Goal: Task Accomplishment & Management: Complete application form

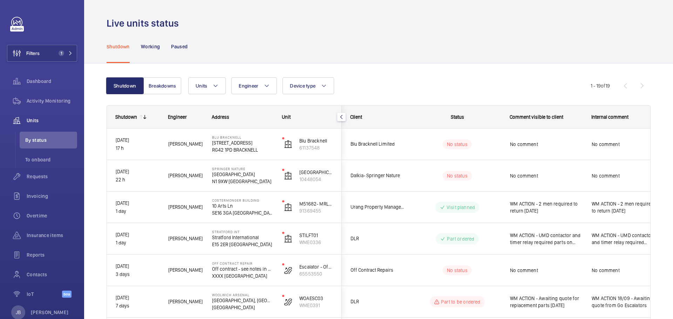
scroll to position [105, 0]
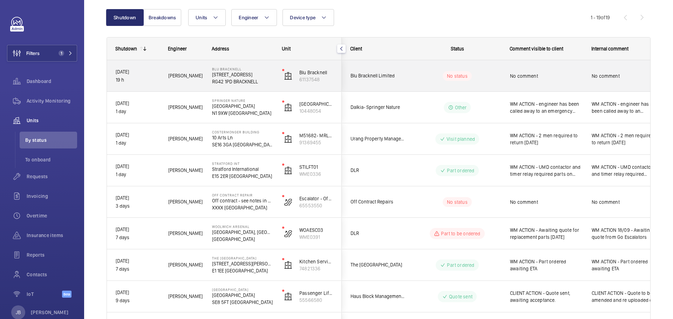
scroll to position [70, 0]
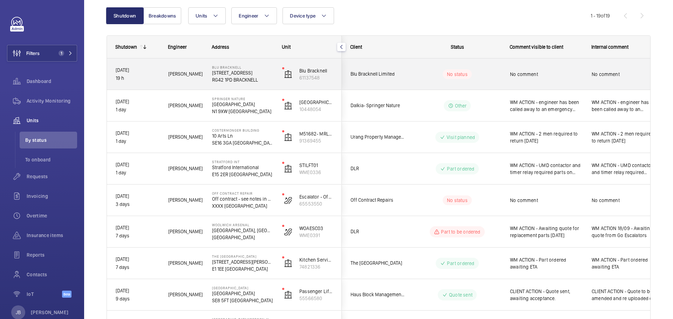
click at [529, 71] on span "No comment" at bounding box center [546, 74] width 73 height 7
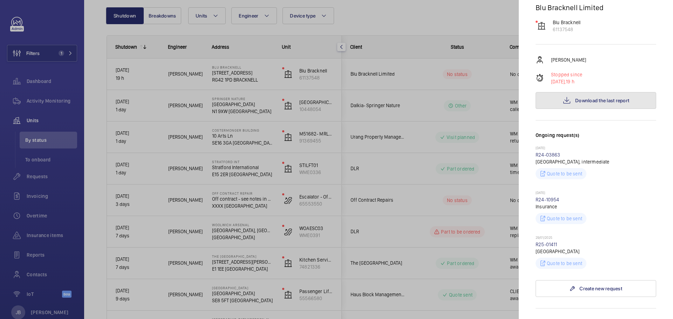
click at [571, 101] on button "Download the last report" at bounding box center [596, 100] width 121 height 17
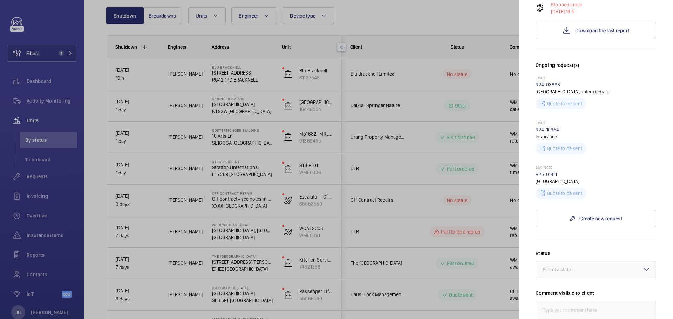
scroll to position [280, 0]
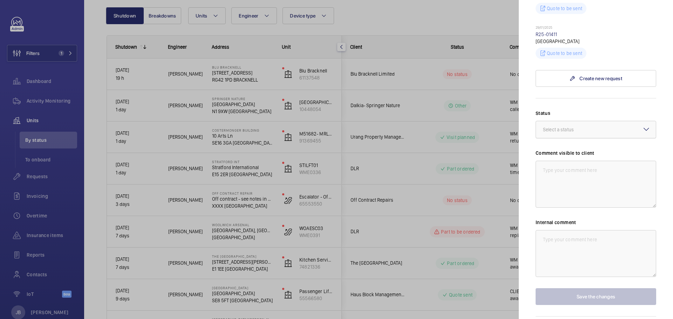
click at [620, 127] on div at bounding box center [596, 129] width 120 height 17
click at [567, 210] on span "Other" at bounding box center [596, 211] width 106 height 7
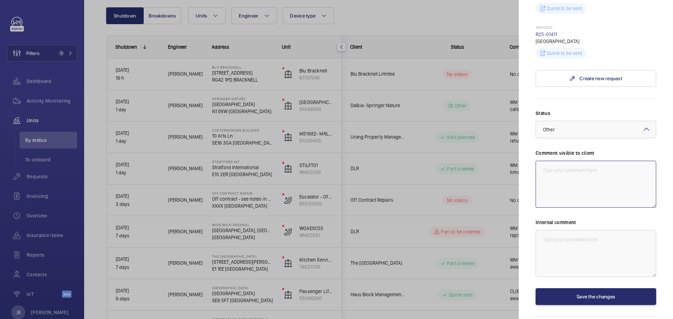
click at [580, 162] on textarea at bounding box center [596, 184] width 121 height 47
click at [599, 168] on textarea "CLIENT ACTION - fire" at bounding box center [596, 184] width 121 height 47
click at [471, 99] on div at bounding box center [336, 159] width 673 height 319
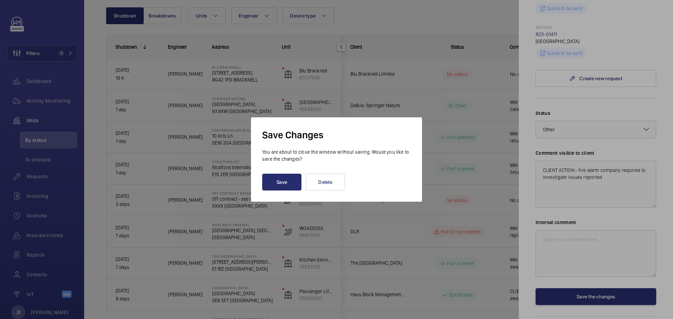
click at [561, 179] on div at bounding box center [336, 159] width 673 height 319
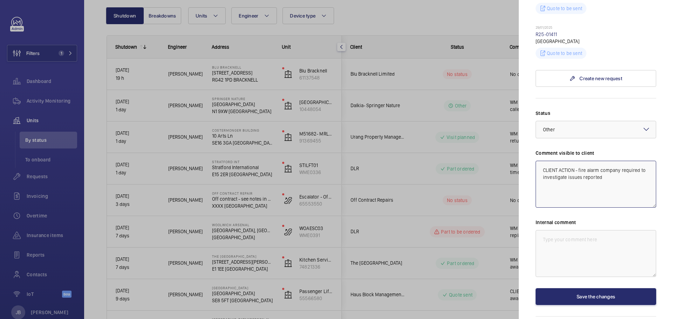
drag, startPoint x: 545, startPoint y: 169, endPoint x: 617, endPoint y: 181, distance: 72.5
click at [617, 181] on textarea "CLIENT ACTION - fire alarm company required to investigate issues reported" at bounding box center [596, 184] width 121 height 47
click at [609, 179] on textarea "CLIENT ACTION - fire alarm company required to investigate issues reported" at bounding box center [596, 184] width 121 height 47
click at [612, 179] on textarea "CLIENT ACTION - fire alarm company required to investigate issues reported" at bounding box center [596, 184] width 121 height 47
drag, startPoint x: 626, startPoint y: 178, endPoint x: 533, endPoint y: 164, distance: 93.8
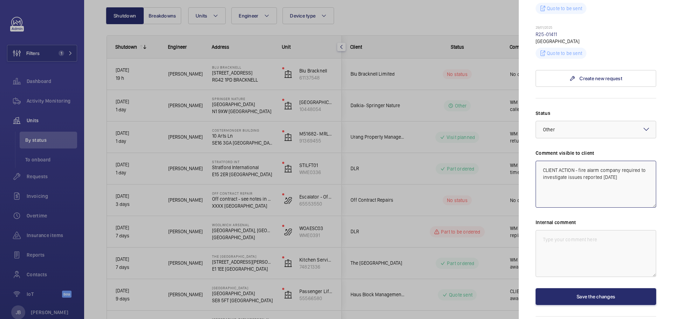
click at [533, 164] on mat-sidenav "Stopped unit Blu Bracknell 2 Wokingham Rd RG42 1PD BRACKNELL Blu Bracknell Limi…" at bounding box center [596, 159] width 154 height 319
type textarea "CLIENT ACTION - fire alarm company required to investigate issues reported 23.0…"
click at [563, 245] on textarea at bounding box center [596, 253] width 121 height 47
paste textarea "CLIENT ACTION - fire alarm company required to investigate issues reported 23.0…"
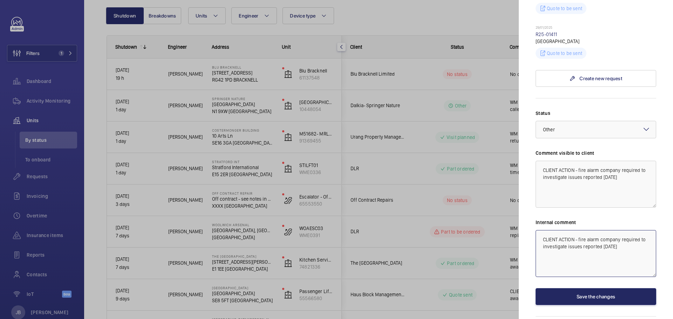
type textarea "CLIENT ACTION - fire alarm company required to investigate issues reported 23.0…"
click at [565, 299] on button "Save the changes" at bounding box center [596, 296] width 121 height 17
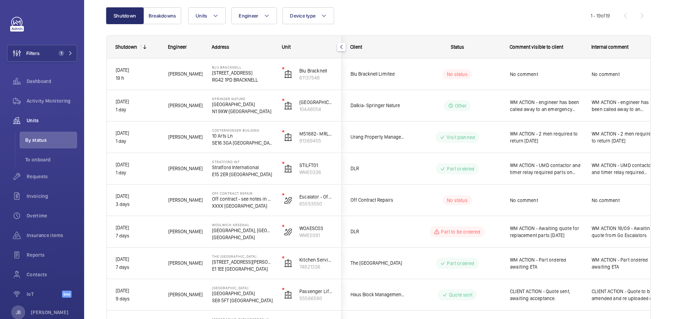
scroll to position [0, 0]
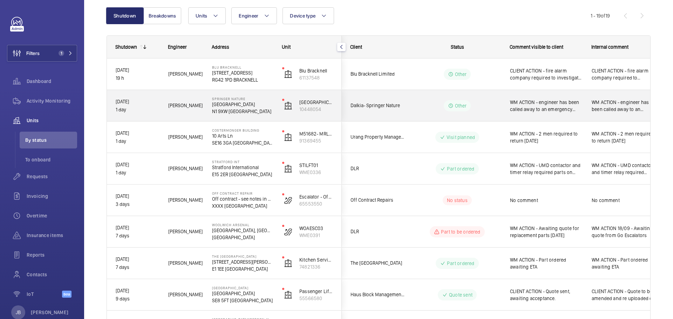
click at [545, 102] on span "WM ACTION - engineer has been called away to an emergency reorganising date for…" at bounding box center [546, 106] width 73 height 14
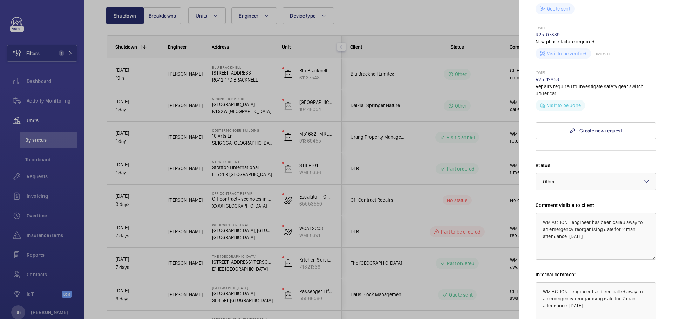
scroll to position [358, 0]
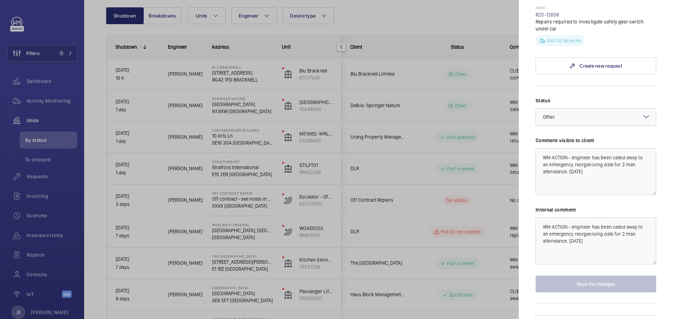
click at [617, 109] on div at bounding box center [596, 117] width 120 height 17
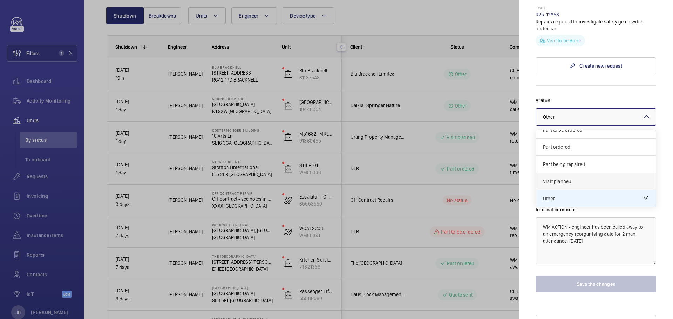
click at [583, 178] on span "Visit planned" at bounding box center [596, 181] width 106 height 7
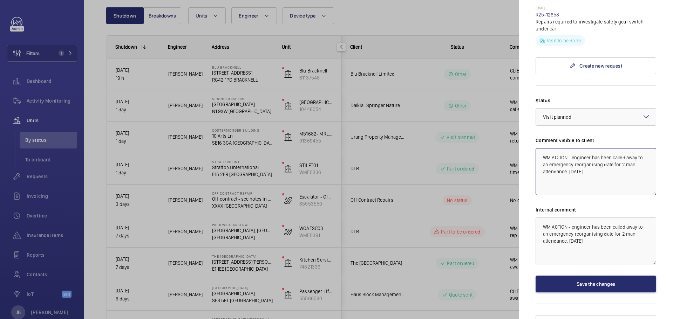
drag, startPoint x: 572, startPoint y: 144, endPoint x: 611, endPoint y: 158, distance: 41.6
click at [611, 158] on textarea "WM ACTION - engineer has been called away to an emergency reorganising date for…" at bounding box center [596, 171] width 121 height 47
type textarea "WM ACTION - 2 engineers booked to attend tomorrow"
click at [401, 20] on div at bounding box center [336, 159] width 673 height 319
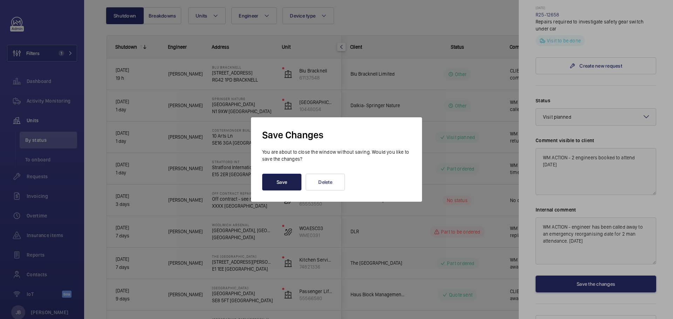
click at [293, 183] on button "Save" at bounding box center [281, 182] width 39 height 17
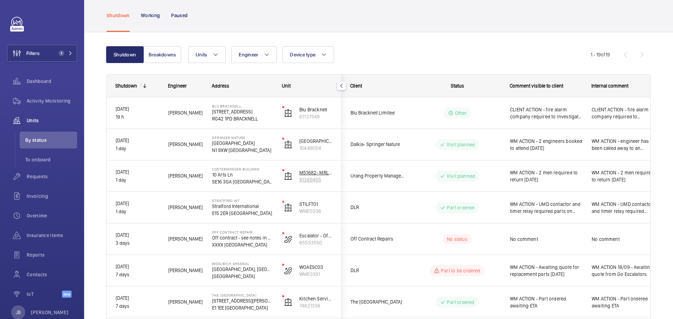
scroll to position [0, 0]
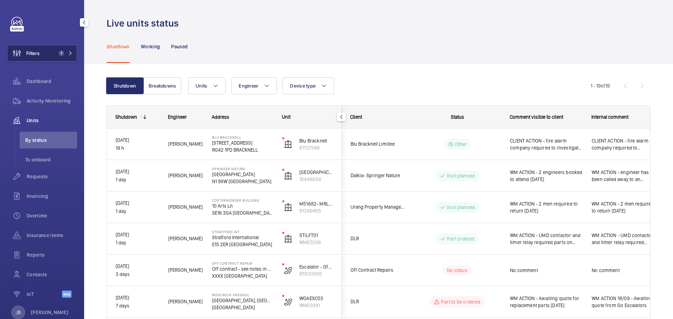
click at [34, 51] on span "Filters" at bounding box center [32, 53] width 13 height 7
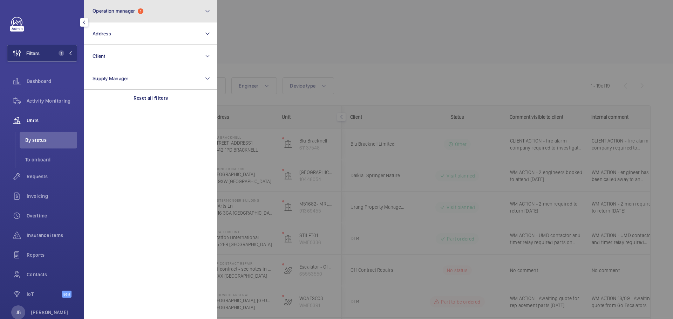
click at [146, 12] on button "Operation manager 1" at bounding box center [150, 11] width 133 height 22
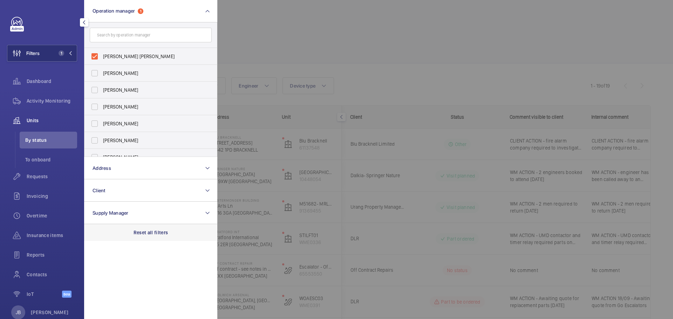
click at [139, 226] on div "Reset all filters" at bounding box center [150, 232] width 133 height 17
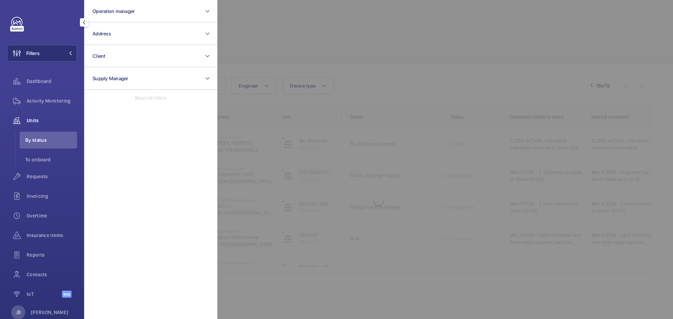
click at [272, 47] on div at bounding box center [553, 159] width 673 height 319
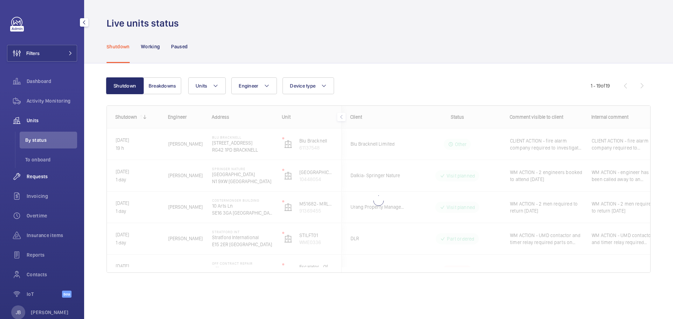
click at [39, 174] on span "Requests" at bounding box center [52, 176] width 50 height 7
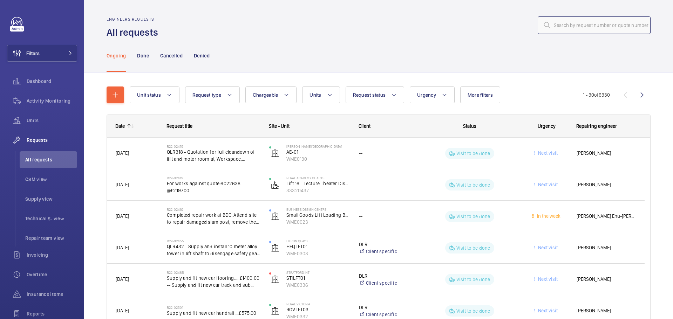
click at [607, 23] on input "text" at bounding box center [594, 25] width 113 height 18
click at [35, 53] on span "Filters" at bounding box center [32, 53] width 13 height 7
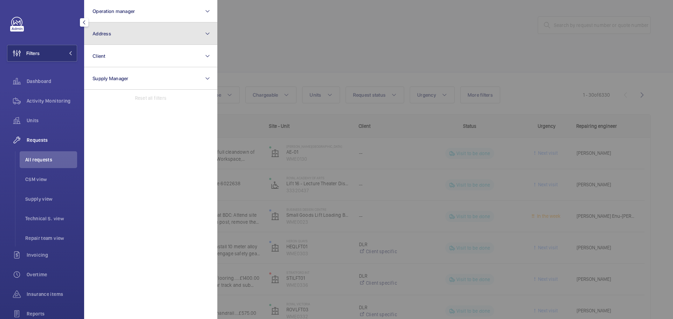
click at [111, 28] on button "Address" at bounding box center [150, 33] width 133 height 22
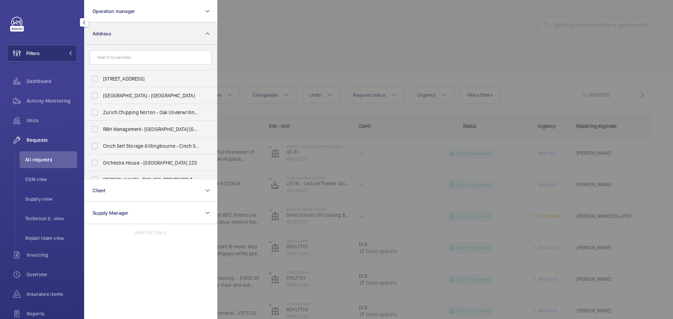
type input "2"
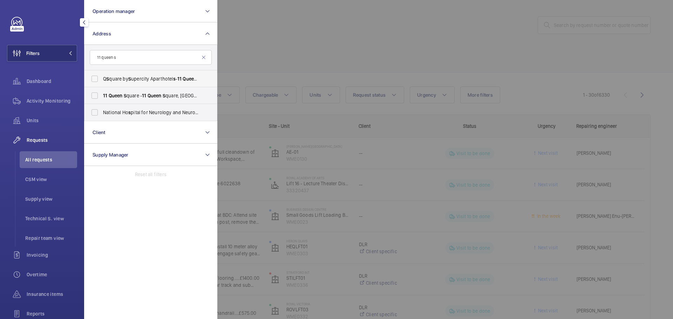
type input "11 queen s"
click at [104, 80] on span "Q S quare by S upercity Aparthotel s - 11 Queen S quare, BRIGHTON BN1 3FD" at bounding box center [151, 78] width 96 height 7
click at [102, 80] on input "Q S quare by S upercity Aparthotel s - 11 Queen S quare, BRIGHTON BN1 3FD" at bounding box center [95, 79] width 14 height 14
checkbox input "true"
click at [264, 57] on div at bounding box center [553, 159] width 673 height 319
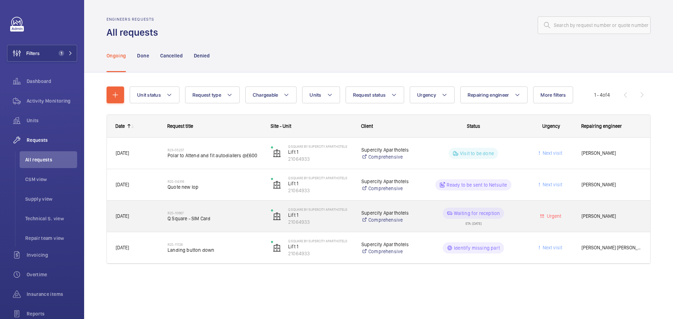
click at [421, 217] on div "Waiting for reception ETA: 12/08/2025" at bounding box center [469, 217] width 103 height 32
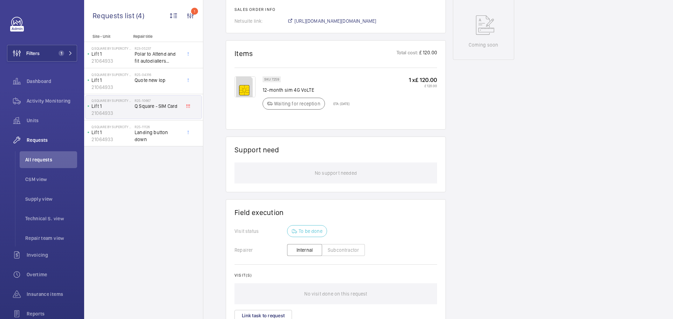
scroll to position [386, 0]
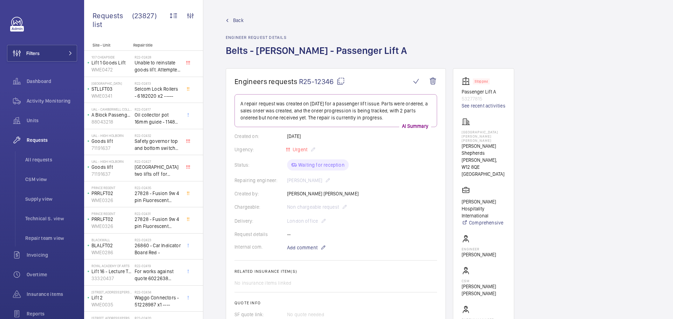
scroll to position [35, 0]
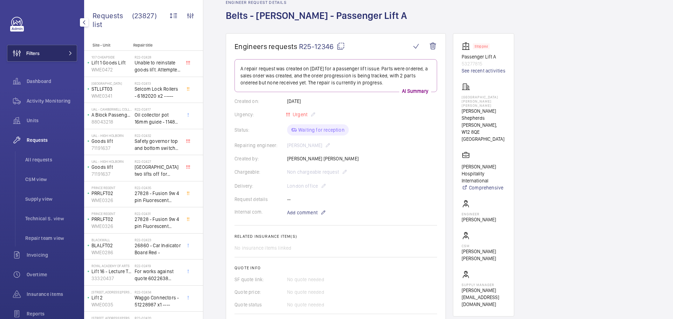
click at [33, 49] on span "Filters" at bounding box center [23, 53] width 32 height 17
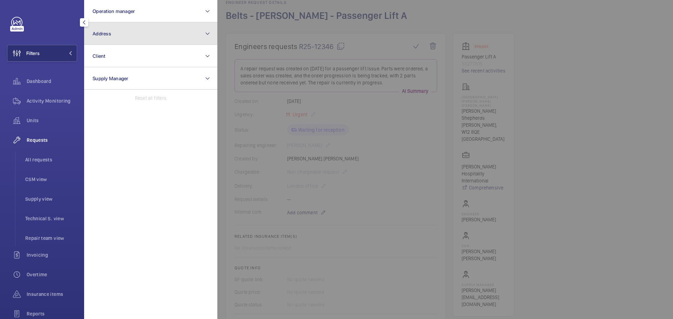
click at [153, 32] on button "Address" at bounding box center [150, 33] width 133 height 22
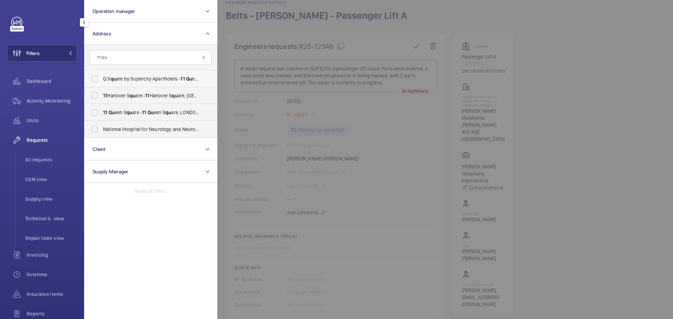
type input "11 Qu"
click at [124, 76] on span "Q S qu are by Supercity Aparthotels - 11 Qu een S qu are, BRIGHTON BN1 3FD" at bounding box center [151, 78] width 96 height 7
click at [102, 76] on input "Q S qu are by Supercity Aparthotels - 11 Qu een S qu are, BRIGHTON BN1 3FD" at bounding box center [95, 79] width 14 height 14
checkbox input "true"
click at [41, 144] on div "Requests" at bounding box center [42, 140] width 70 height 17
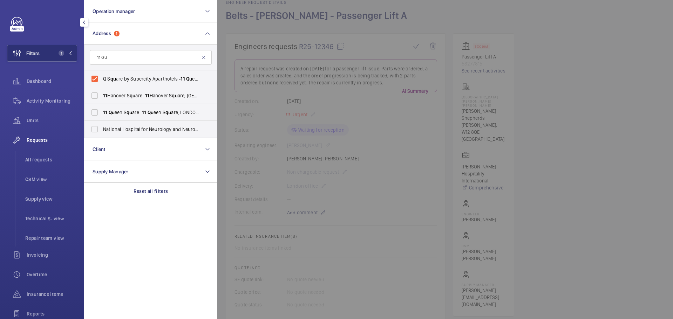
click at [664, 126] on div at bounding box center [553, 159] width 673 height 319
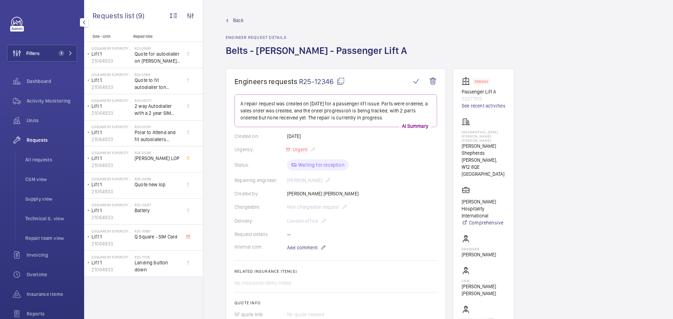
click at [236, 19] on span "Back" at bounding box center [238, 20] width 11 height 7
click at [235, 19] on span "Back" at bounding box center [238, 20] width 11 height 7
click at [237, 20] on span "Back" at bounding box center [238, 20] width 11 height 7
click at [42, 102] on span "Activity Monitoring" at bounding box center [52, 100] width 50 height 7
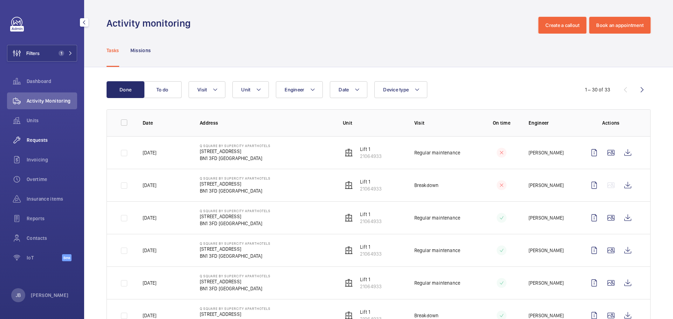
click at [34, 143] on span "Requests" at bounding box center [52, 140] width 50 height 7
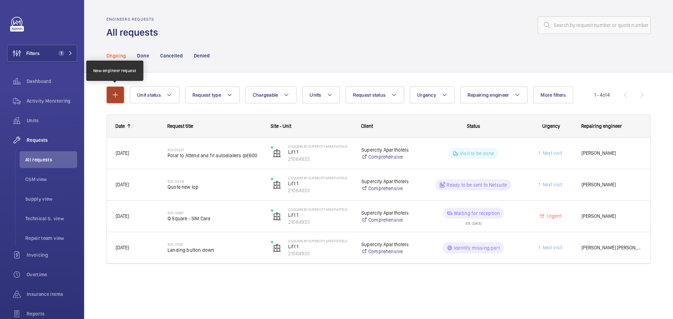
click at [115, 93] on mat-icon "button" at bounding box center [115, 95] width 8 height 8
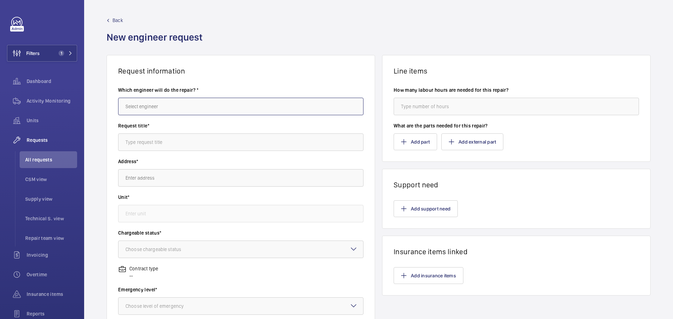
click at [197, 111] on input "text" at bounding box center [240, 107] width 245 height 18
click at [175, 106] on input "text" at bounding box center [240, 107] width 245 height 18
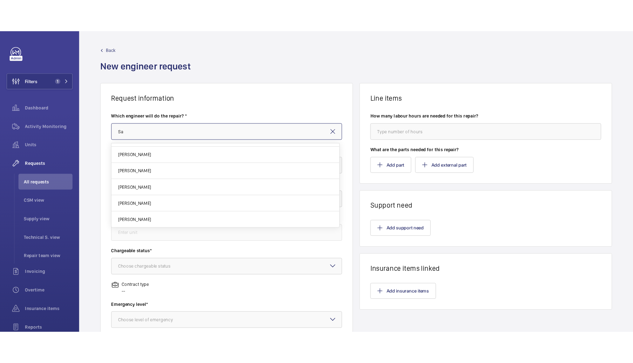
scroll to position [0, 0]
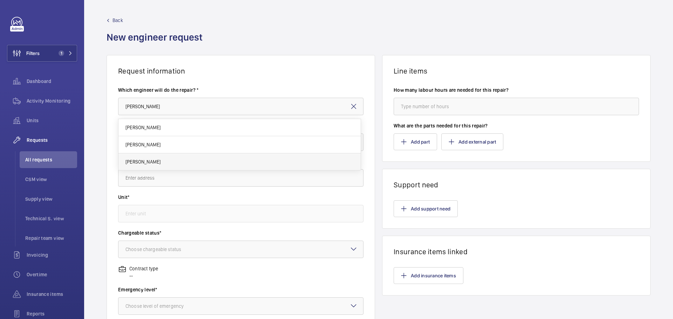
click at [152, 158] on mat-option "[PERSON_NAME]" at bounding box center [239, 162] width 242 height 17
type input "[PERSON_NAME]"
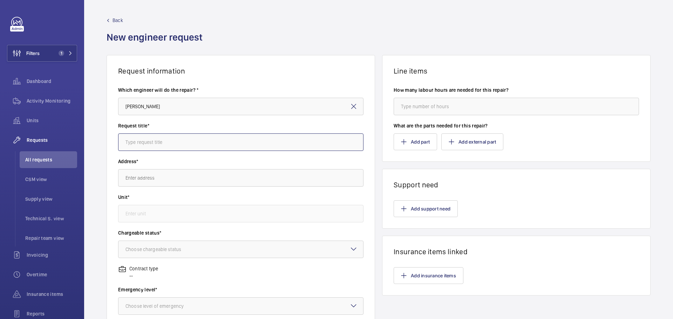
click at [152, 145] on input "text" at bounding box center [240, 143] width 245 height 18
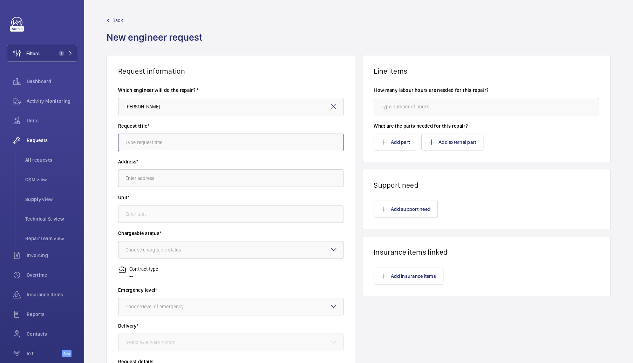
click at [201, 147] on input "text" at bounding box center [230, 143] width 225 height 18
type input "Q Square - SIM Card"
click at [186, 183] on input "text" at bounding box center [230, 178] width 225 height 18
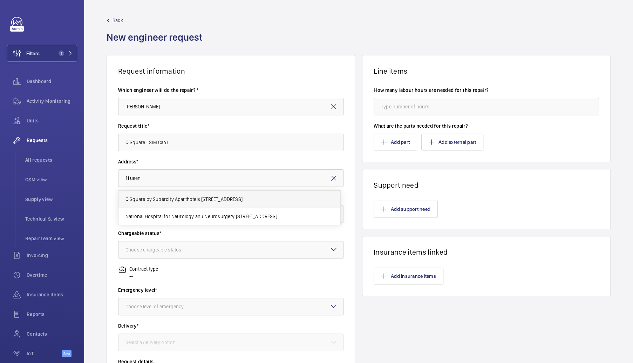
click at [176, 196] on span "Q Square by Supercity Aparthotels [STREET_ADDRESS]" at bounding box center [183, 199] width 117 height 7
type input "Q Square by Supercity Aparthotels [STREET_ADDRESS]"
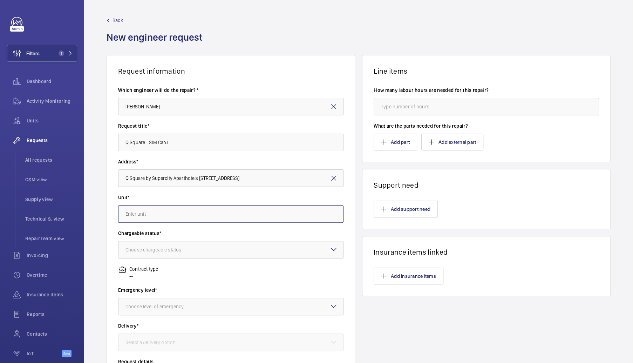
click at [160, 213] on input "text" at bounding box center [230, 214] width 225 height 18
click at [149, 235] on span "21064933 - Lift 1" at bounding box center [143, 234] width 36 height 7
type input "21064933 - Lift 1"
click at [149, 246] on div "Choose chargeable status" at bounding box center [161, 249] width 73 height 7
click at [167, 290] on span "Non chargeable" at bounding box center [230, 288] width 211 height 7
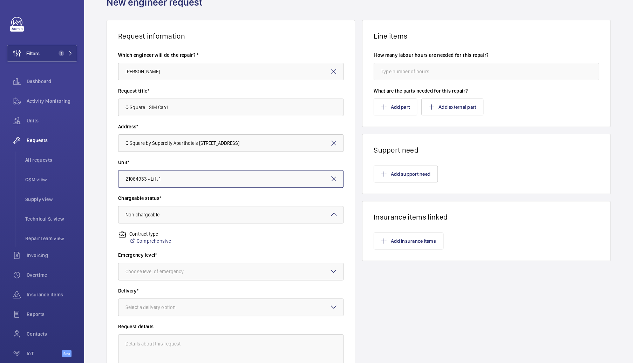
scroll to position [105, 0]
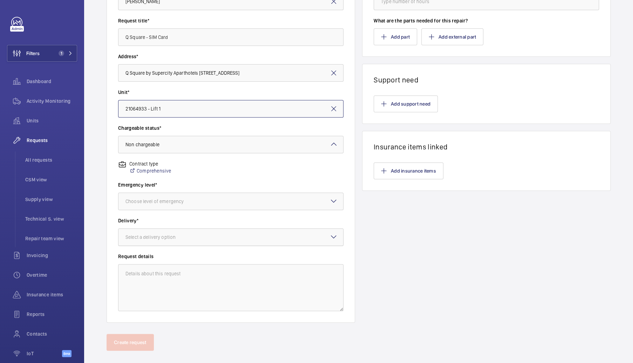
click at [227, 238] on div at bounding box center [230, 237] width 225 height 17
click at [150, 272] on span "On site" at bounding box center [230, 275] width 211 height 7
click at [165, 295] on textarea at bounding box center [230, 287] width 225 height 47
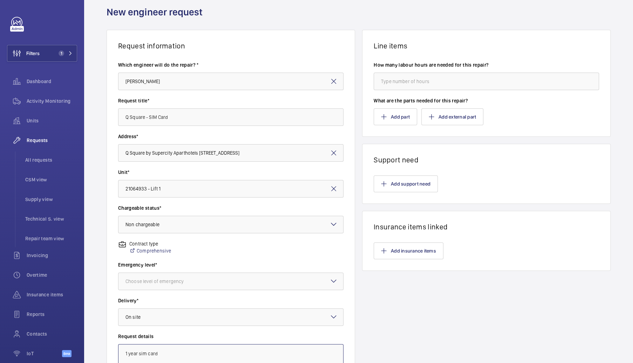
scroll to position [0, 0]
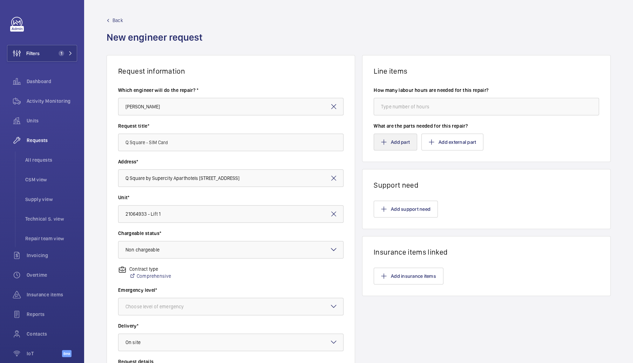
type textarea "1 year sim card"
click at [387, 145] on button "Add part" at bounding box center [395, 142] width 43 height 17
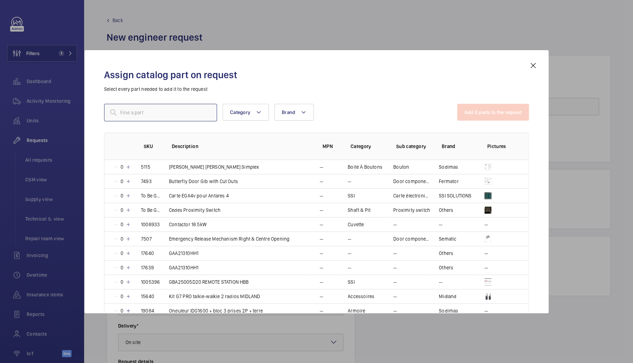
click at [149, 116] on input "text" at bounding box center [160, 113] width 113 height 18
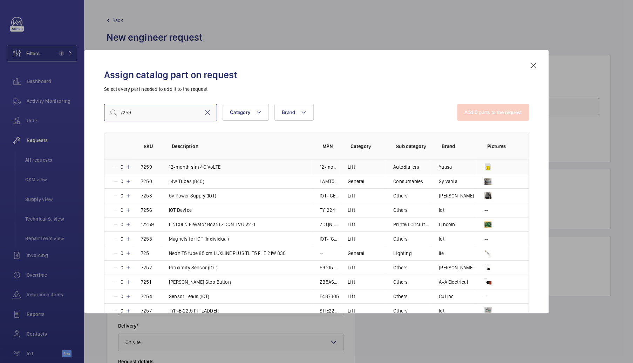
type input "7259"
click at [382, 164] on td "Lift" at bounding box center [362, 167] width 46 height 14
click at [474, 115] on button "Add 1 parts to the request" at bounding box center [493, 112] width 71 height 17
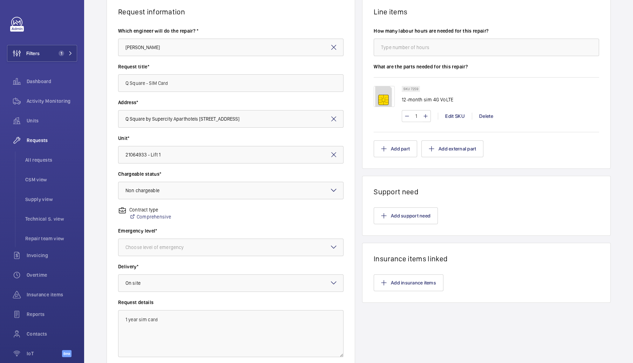
scroll to position [70, 0]
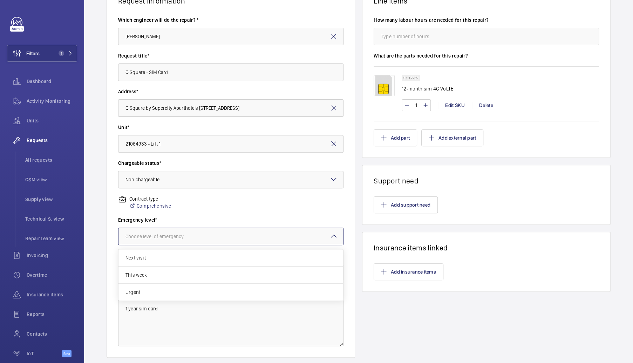
click at [270, 241] on div at bounding box center [230, 236] width 225 height 17
click at [145, 260] on span "Next visit" at bounding box center [230, 257] width 211 height 7
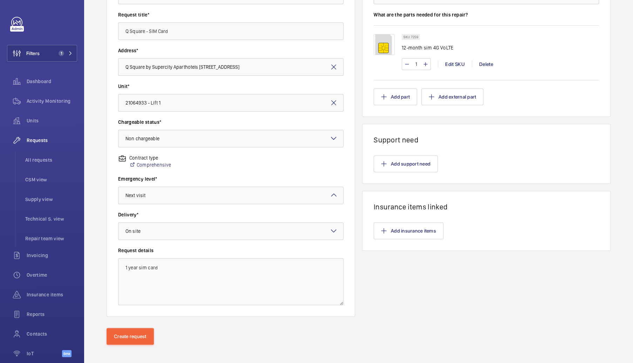
scroll to position [115, 0]
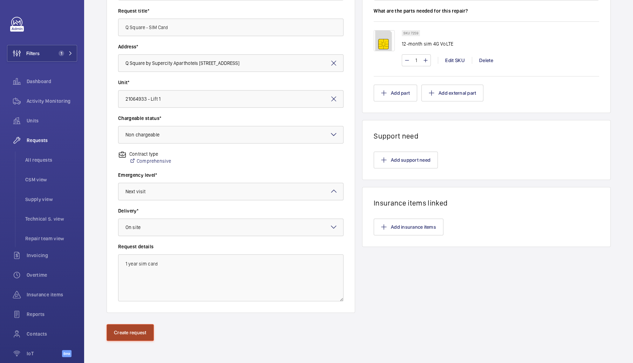
click at [133, 319] on button "Create request" at bounding box center [130, 332] width 47 height 17
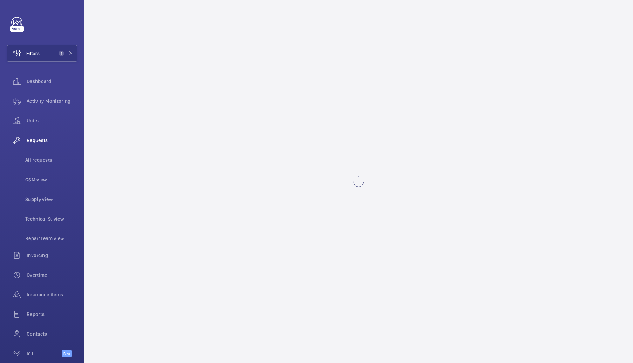
scroll to position [0, 0]
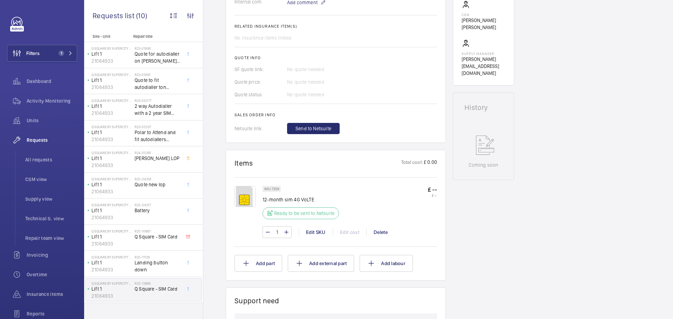
scroll to position [280, 0]
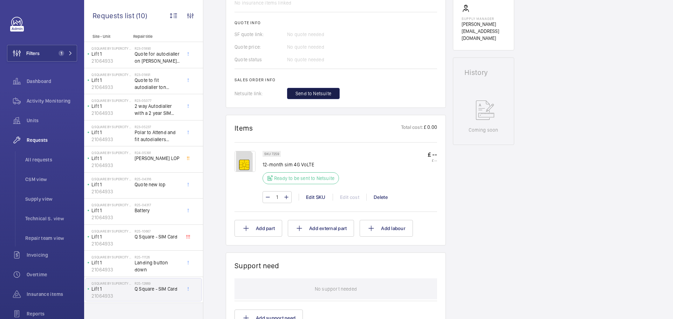
click at [322, 93] on span "Send to Netsuite" at bounding box center [314, 93] width 36 height 7
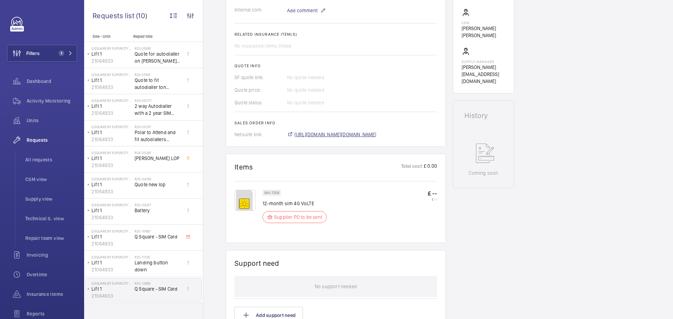
scroll to position [245, 0]
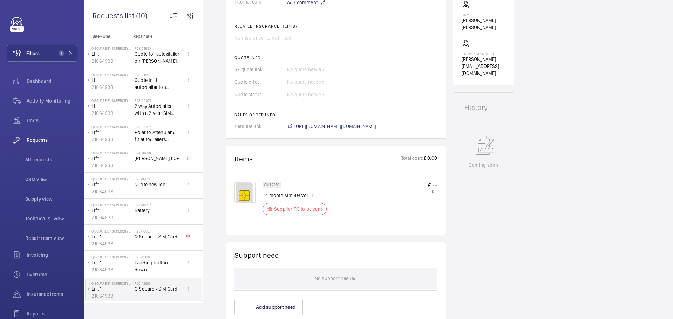
click at [347, 124] on span "[URL][DOMAIN_NAME][DOMAIN_NAME]" at bounding box center [335, 126] width 82 height 7
